Goal: Task Accomplishment & Management: Manage account settings

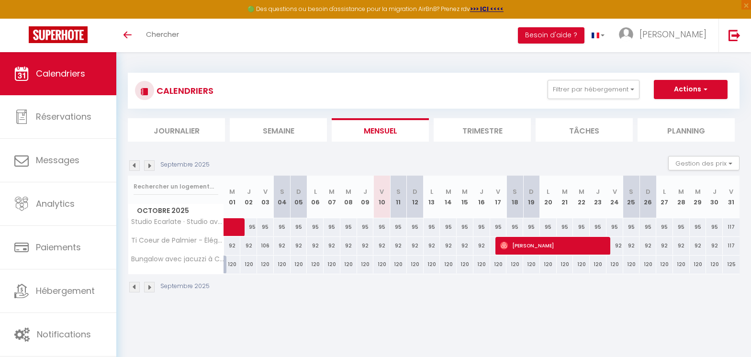
click at [491, 129] on li "Trimestre" at bounding box center [482, 129] width 97 height 23
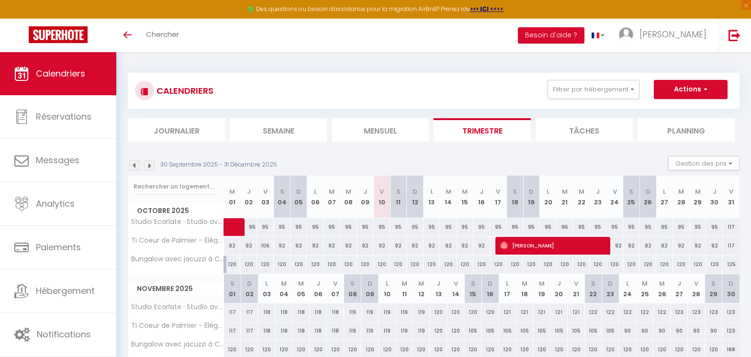
click at [693, 225] on div "95" at bounding box center [698, 227] width 17 height 18
type input "95"
type input "Mer 29 Octobre 2025"
type input "Jeu 30 Octobre 2025"
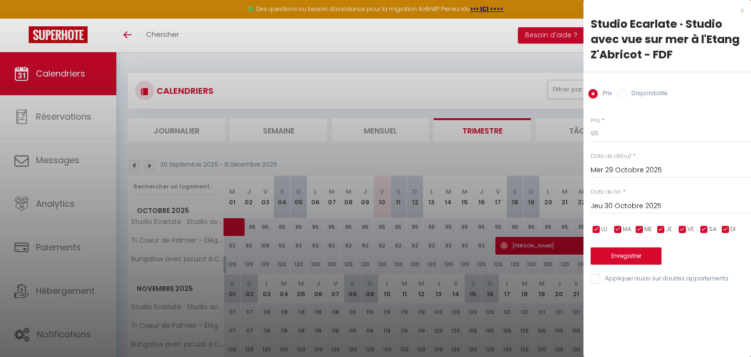
click at [495, 154] on div at bounding box center [375, 178] width 751 height 357
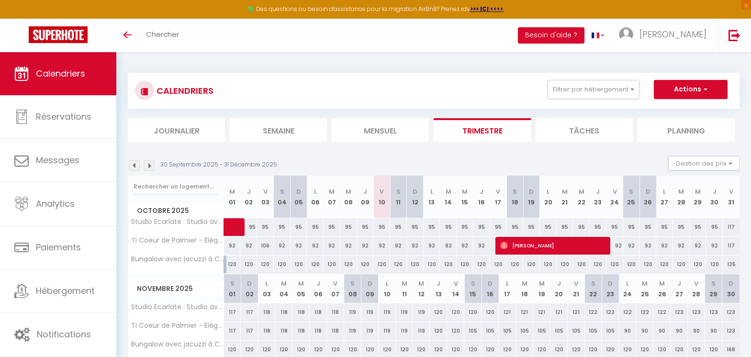
drag, startPoint x: 230, startPoint y: 313, endPoint x: 426, endPoint y: 306, distance: 196.8
click at [426, 306] on tr "Studio Ecarlate · Studio avec vue sur mer à l'Etang Z'Abricot - FDF 117 117 118…" at bounding box center [434, 312] width 612 height 19
click at [148, 165] on img at bounding box center [149, 165] width 11 height 11
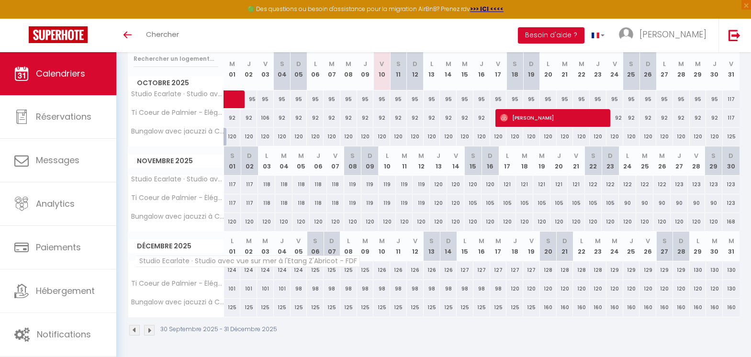
scroll to position [128, 0]
click at [147, 330] on img at bounding box center [149, 330] width 11 height 11
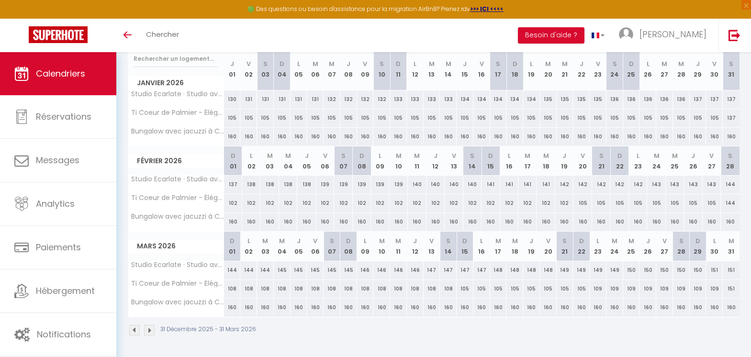
click at [149, 328] on img at bounding box center [149, 330] width 11 height 11
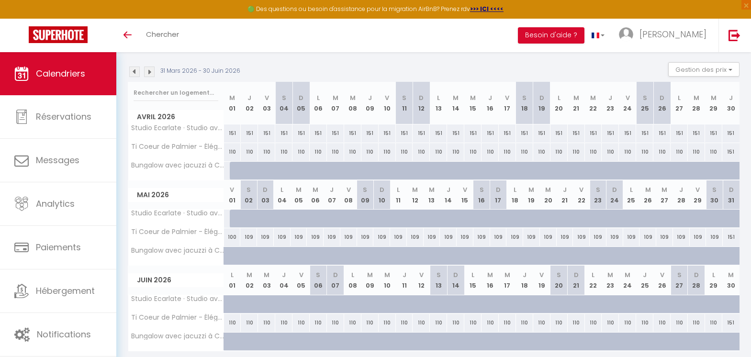
scroll to position [0, 0]
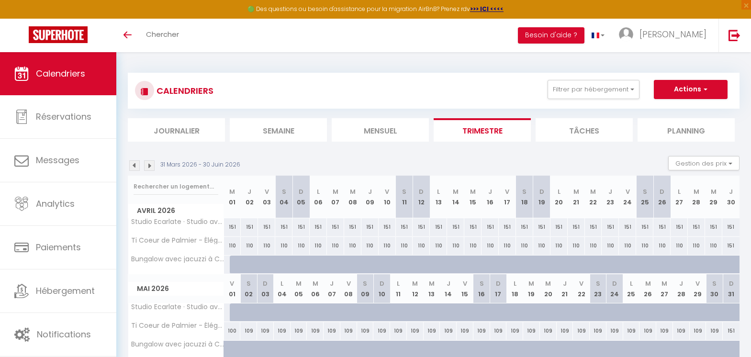
click at [269, 260] on div at bounding box center [266, 265] width 17 height 18
type input "160"
type input "Ven 03 Avril 2026"
type input "[DATE]"
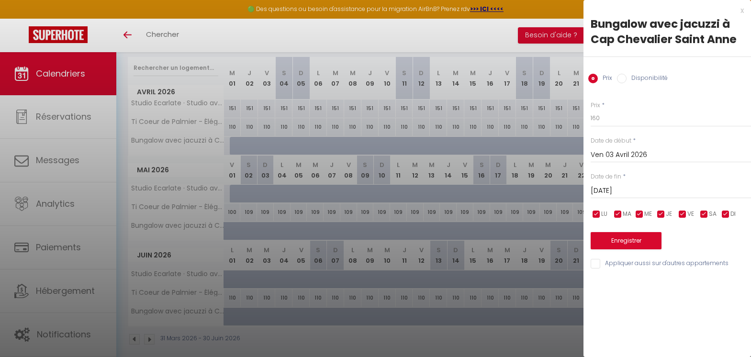
scroll to position [128, 0]
